Goal: Navigation & Orientation: Find specific page/section

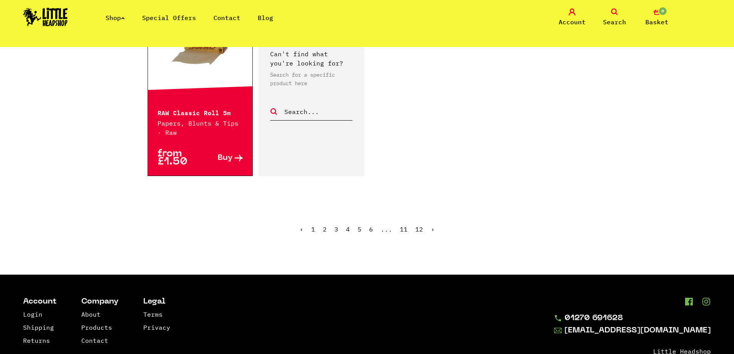
scroll to position [1271, 0]
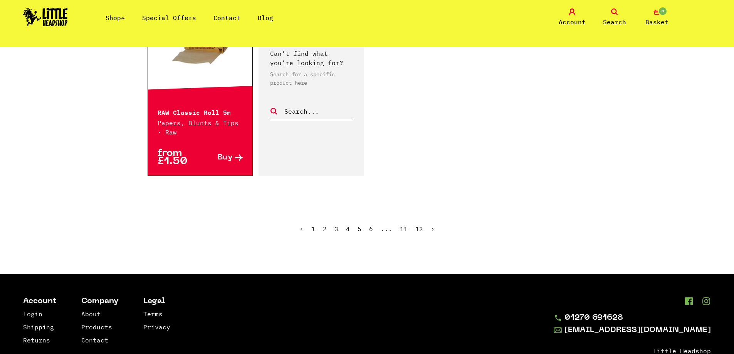
click at [431, 229] on link "›" at bounding box center [433, 229] width 4 height 8
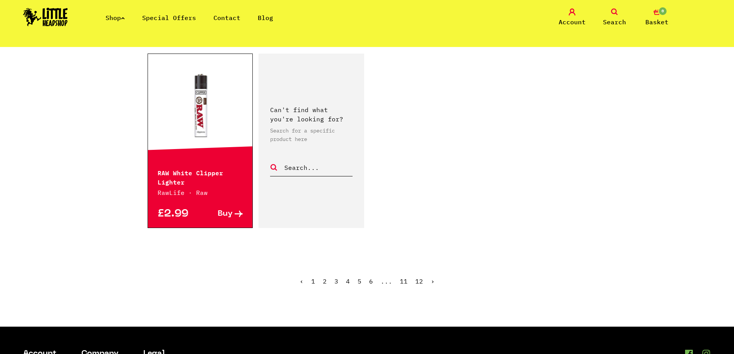
scroll to position [1194, 0]
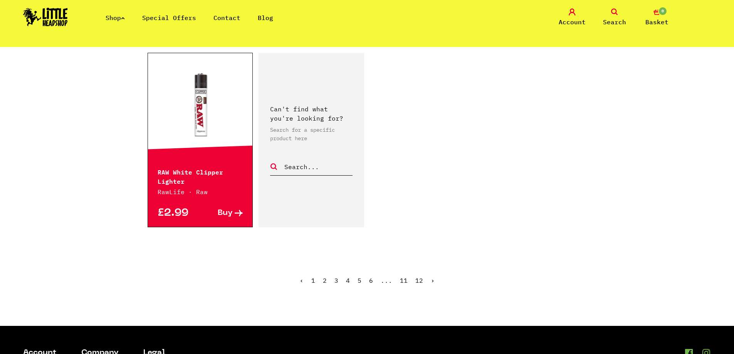
click at [431, 277] on link "›" at bounding box center [433, 281] width 4 height 8
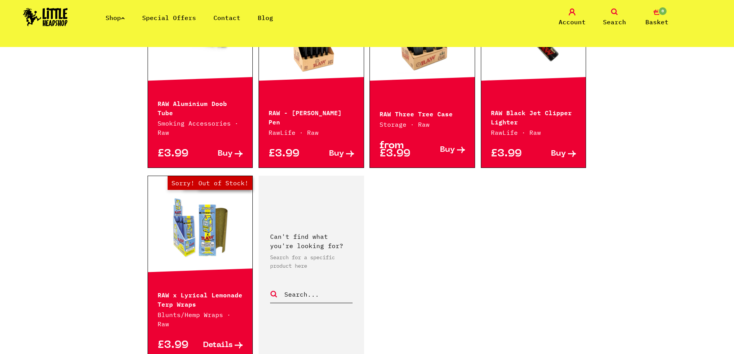
scroll to position [1155, 0]
